Goal: Information Seeking & Learning: Understand process/instructions

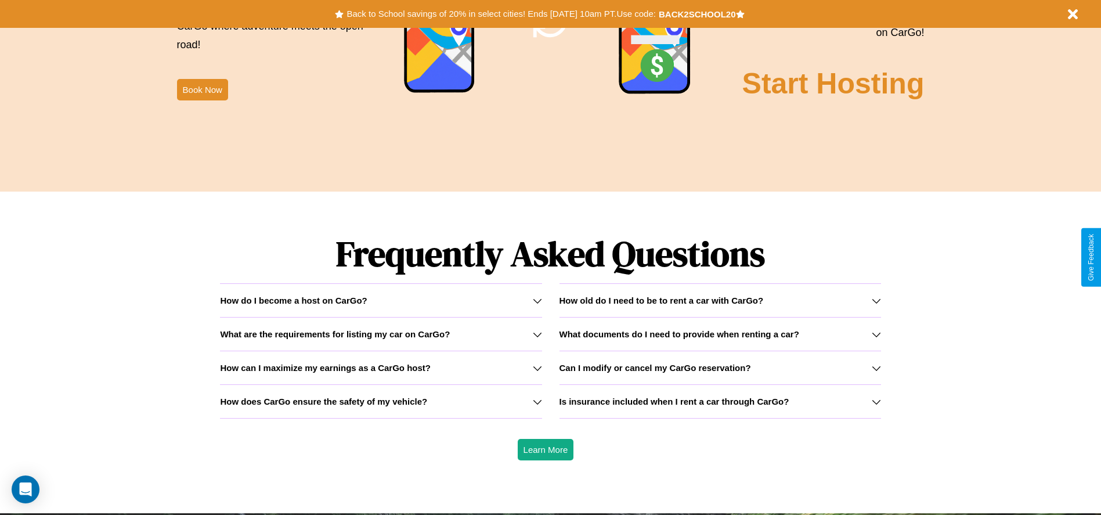
scroll to position [1665, 0]
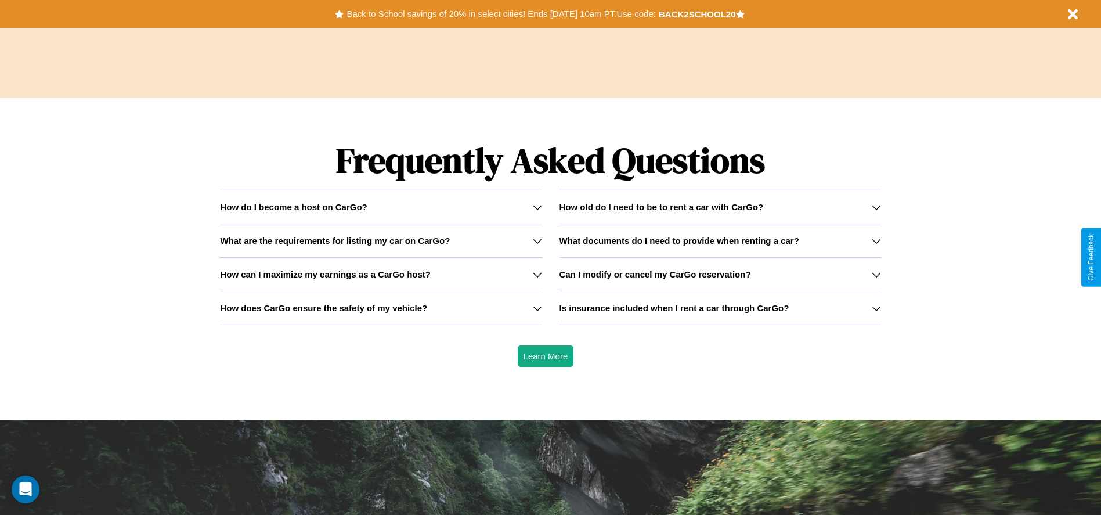
click at [720, 274] on h3 "Can I modify or cancel my CarGo reservation?" at bounding box center [656, 274] width 192 height 10
click at [720, 240] on h3 "What documents do I need to provide when renting a car?" at bounding box center [680, 241] width 240 height 10
click at [537, 207] on icon at bounding box center [537, 207] width 9 height 9
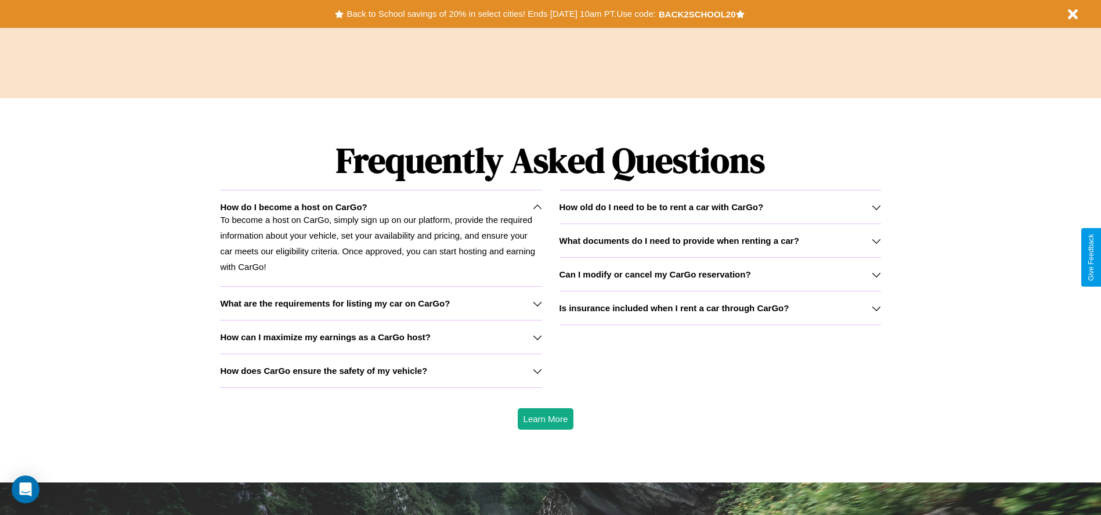
click at [537, 370] on icon at bounding box center [537, 370] width 9 height 9
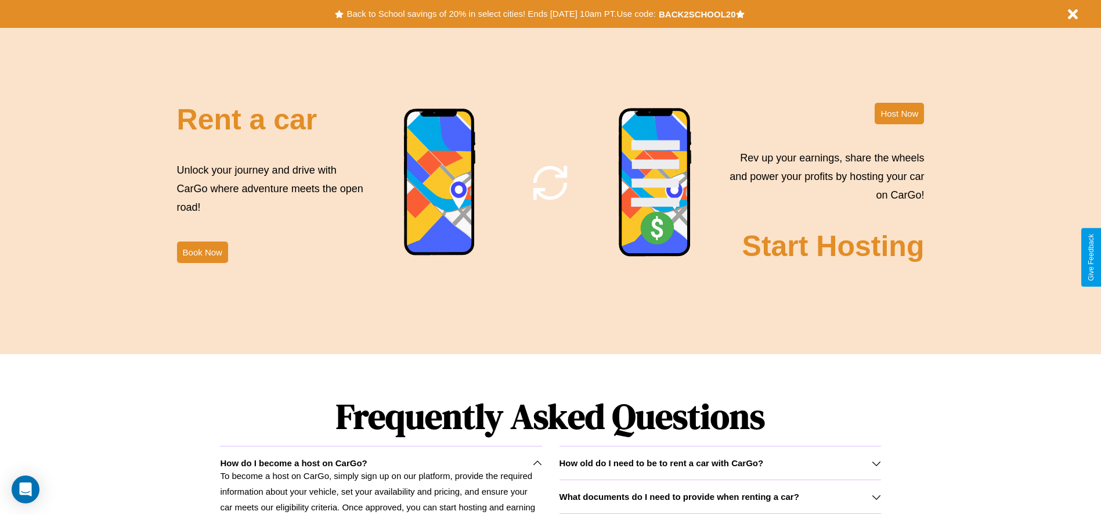
scroll to position [1404, 0]
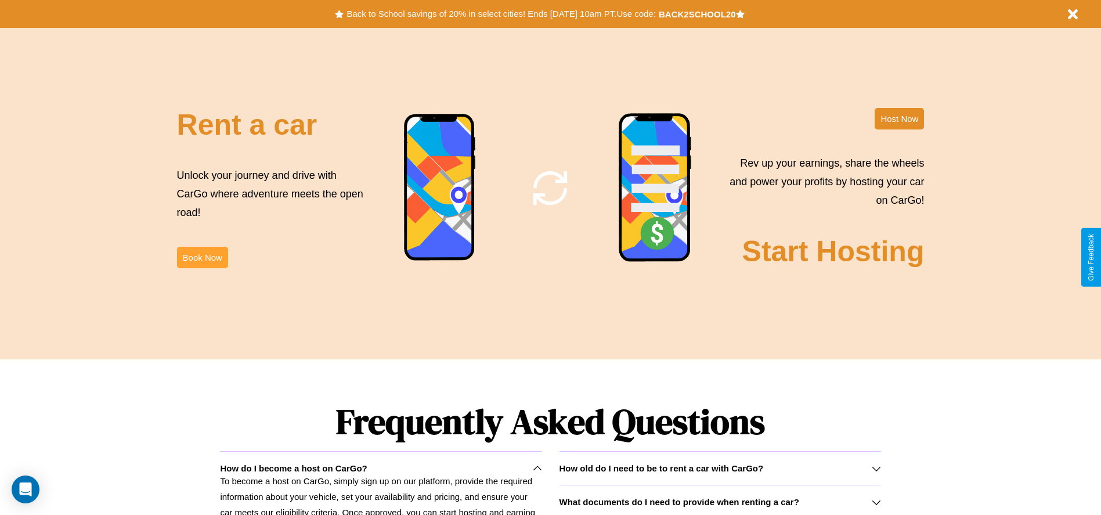
click at [202, 257] on button "Book Now" at bounding box center [202, 257] width 51 height 21
